Goal: Task Accomplishment & Management: Manage account settings

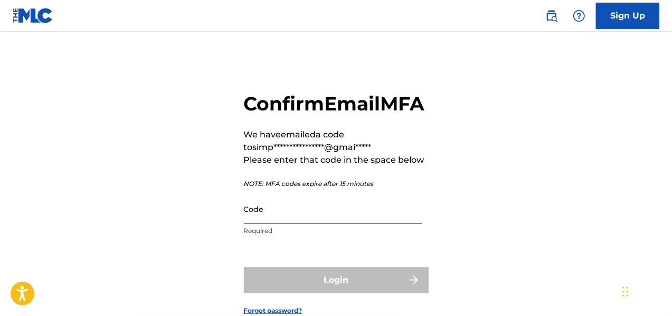
click at [297, 224] on input "Code" at bounding box center [333, 209] width 178 height 30
click at [275, 224] on input "Code" at bounding box center [333, 209] width 178 height 30
paste input "446195"
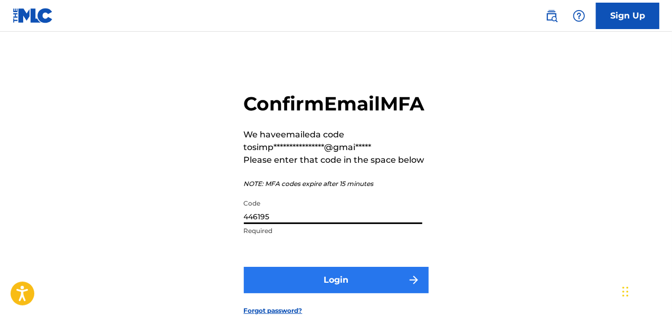
type input "446195"
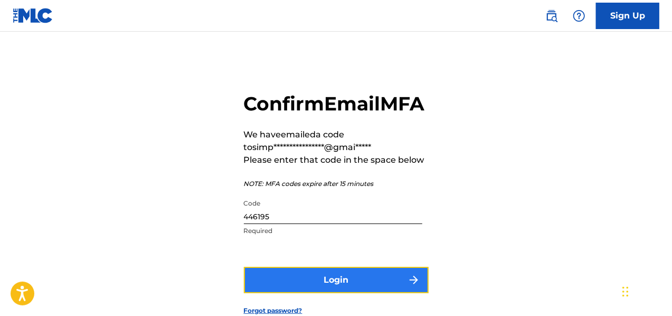
click at [290, 293] on button "Login" at bounding box center [336, 280] width 185 height 26
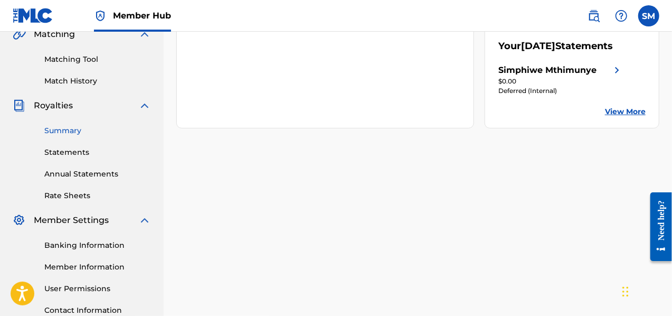
scroll to position [264, 0]
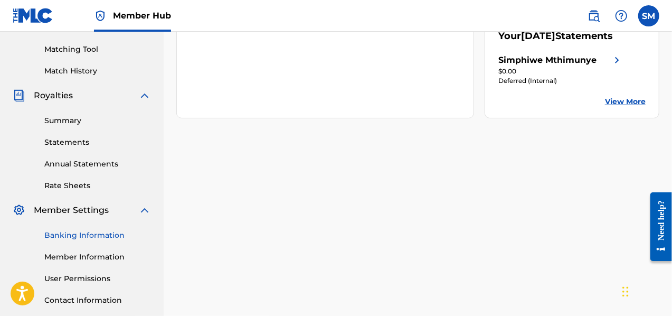
click at [79, 236] on link "Banking Information" at bounding box center [97, 235] width 107 height 11
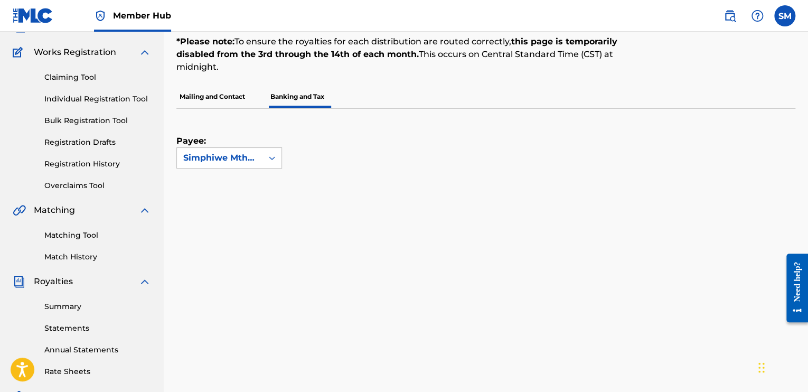
scroll to position [104, 0]
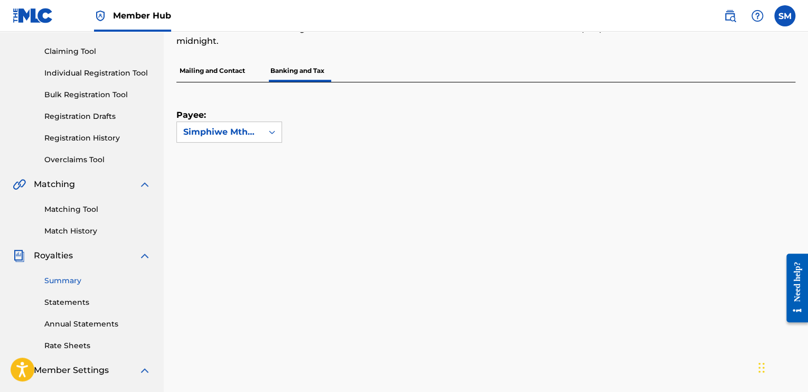
click at [69, 276] on link "Summary" at bounding box center [97, 280] width 107 height 11
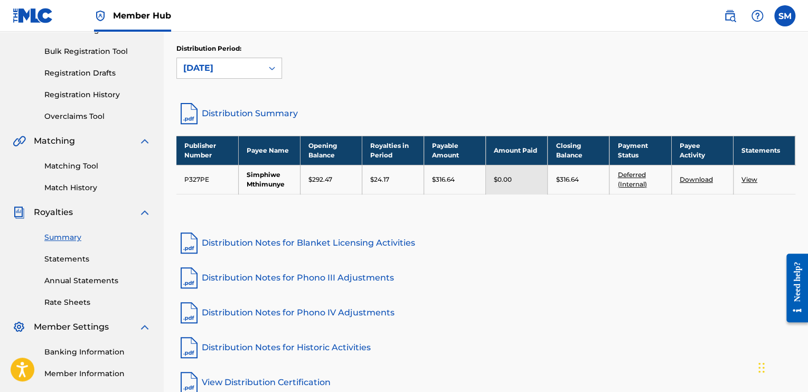
scroll to position [158, 0]
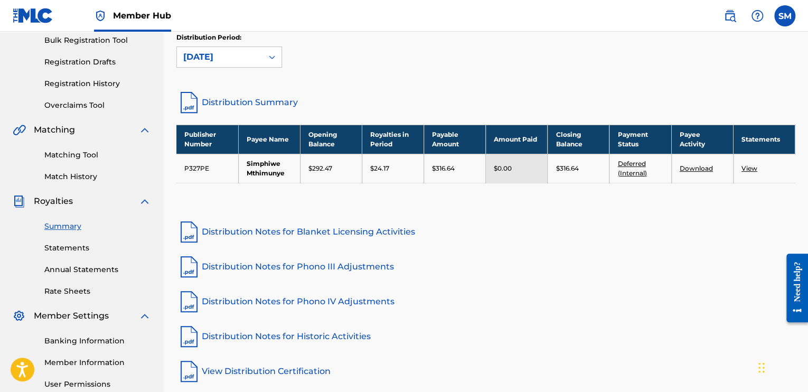
click at [631, 162] on link "Deferred (Internal)" at bounding box center [631, 167] width 29 height 17
